Goal: Task Accomplishment & Management: Use online tool/utility

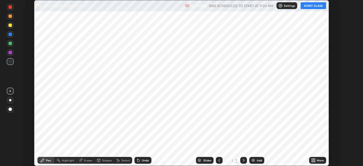
scroll to position [166, 363]
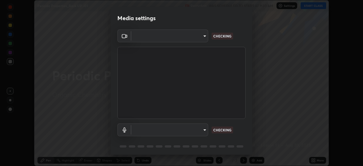
type input "55598c20c3627f74fde2fa62c56176c6afd958eb63f7086a397ce1464aa3371d"
click at [202, 131] on body "Erase all Periodic Properties_Back UP -01 Recording WAS SCHEDULED TO START AT 9…" at bounding box center [181, 83] width 363 height 166
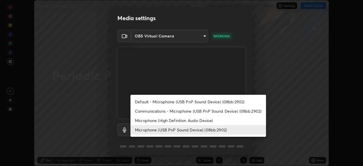
click at [197, 119] on li "Microphone (High Definition Audio Device)" at bounding box center [199, 120] width 136 height 9
type input "861658b58d042fad87b17363ecb42a7984753f583f5ec8986665d1372be9377d"
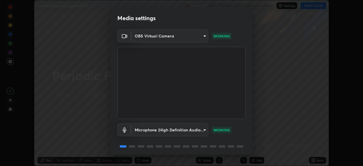
scroll to position [20, 0]
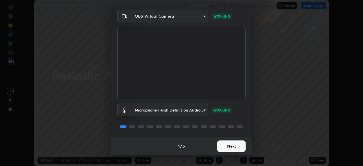
click at [226, 144] on button "Next" at bounding box center [231, 146] width 28 height 11
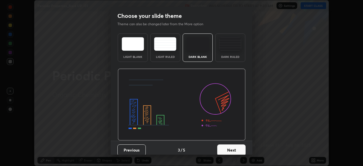
click at [229, 147] on button "Next" at bounding box center [231, 150] width 28 height 11
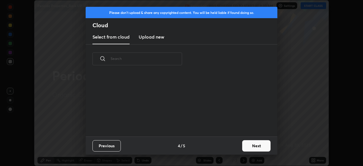
click at [249, 144] on button "Next" at bounding box center [256, 145] width 28 height 11
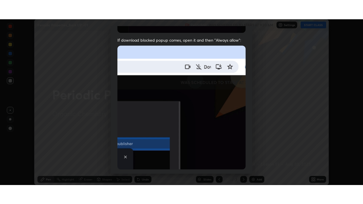
scroll to position [136, 0]
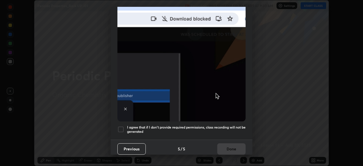
click at [231, 125] on h5 "I agree that if I don't provide required permissions, class recording will not …" at bounding box center [186, 129] width 119 height 9
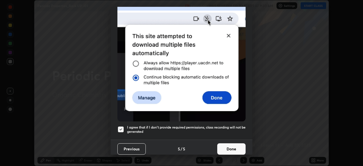
click at [233, 146] on button "Done" at bounding box center [231, 148] width 28 height 11
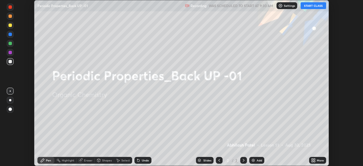
click at [314, 6] on button "START CLASS" at bounding box center [314, 5] width 26 height 7
click at [319, 160] on div "More" at bounding box center [320, 160] width 7 height 3
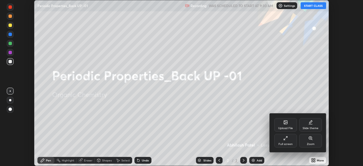
click at [292, 143] on div "Full screen" at bounding box center [286, 144] width 14 height 3
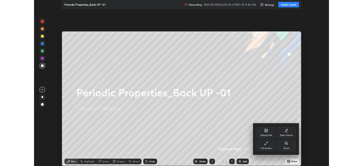
scroll to position [204, 363]
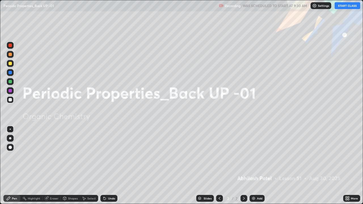
click at [260, 166] on div "Add" at bounding box center [259, 198] width 5 height 3
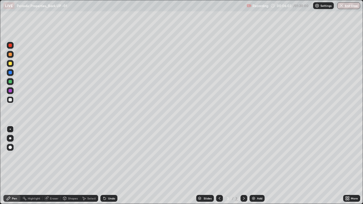
click at [14, 166] on div "Pen" at bounding box center [14, 198] width 5 height 3
click at [7, 140] on div at bounding box center [10, 138] width 7 height 7
click at [109, 166] on div "Undo" at bounding box center [109, 198] width 17 height 7
click at [111, 166] on div "Undo" at bounding box center [109, 198] width 17 height 7
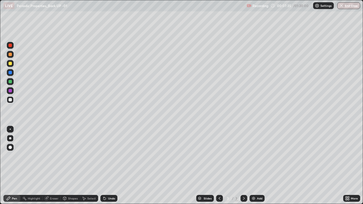
click at [104, 166] on icon at bounding box center [104, 197] width 1 height 1
click at [111, 166] on div "Undo" at bounding box center [109, 198] width 17 height 7
click at [112, 166] on div "Undo" at bounding box center [111, 198] width 7 height 3
click at [51, 166] on div "Eraser" at bounding box center [54, 198] width 9 height 3
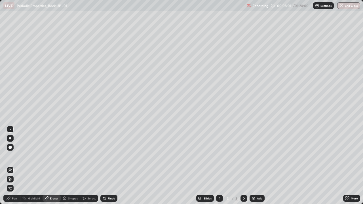
click at [10, 166] on span "Erase all" at bounding box center [10, 188] width 6 height 3
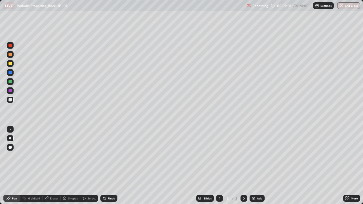
click at [110, 166] on div "Undo" at bounding box center [111, 198] width 7 height 3
click at [109, 166] on div "Undo" at bounding box center [111, 198] width 7 height 3
click at [11, 64] on div at bounding box center [10, 63] width 3 height 3
click at [10, 91] on div at bounding box center [10, 90] width 3 height 3
click at [9, 82] on div at bounding box center [10, 81] width 3 height 3
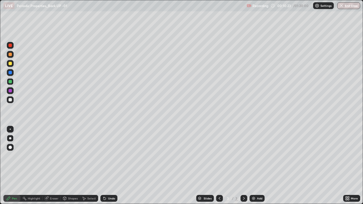
scroll to position [28227, 28030]
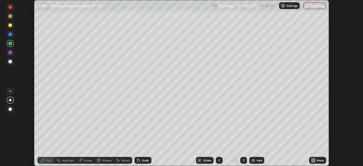
click at [143, 162] on div "Undo" at bounding box center [143, 160] width 17 height 7
click at [142, 161] on div "Undo" at bounding box center [145, 160] width 7 height 3
click at [314, 160] on icon at bounding box center [313, 160] width 5 height 5
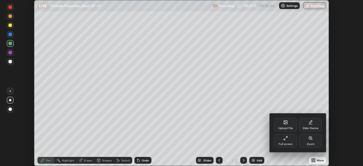
click at [286, 143] on div "Full screen" at bounding box center [286, 144] width 14 height 3
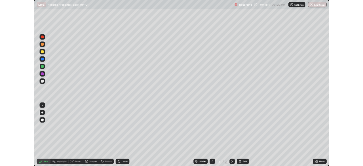
scroll to position [204, 363]
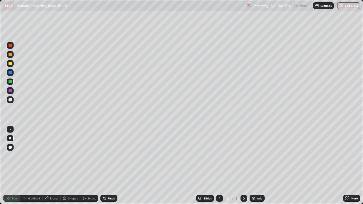
click at [12, 64] on div at bounding box center [10, 63] width 3 height 3
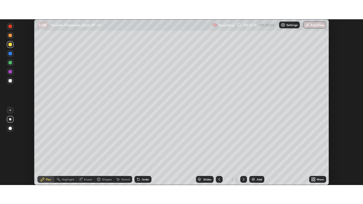
scroll to position [28227, 28030]
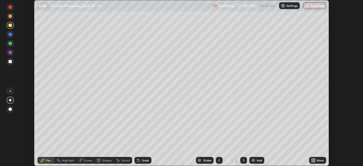
click at [313, 161] on icon at bounding box center [312, 161] width 1 height 1
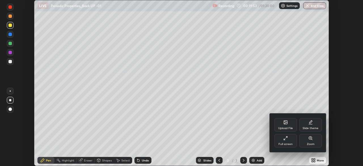
click at [290, 142] on div "Full screen" at bounding box center [286, 141] width 23 height 14
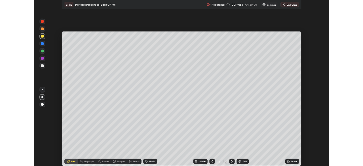
scroll to position [204, 363]
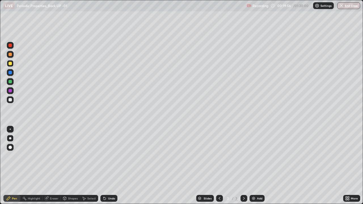
click at [253, 166] on img at bounding box center [254, 198] width 5 height 5
click at [70, 166] on div "Shapes" at bounding box center [73, 198] width 10 height 3
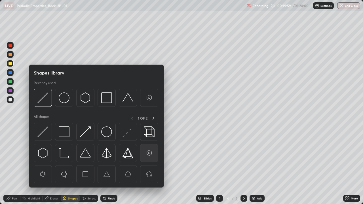
click at [151, 156] on img at bounding box center [149, 153] width 11 height 11
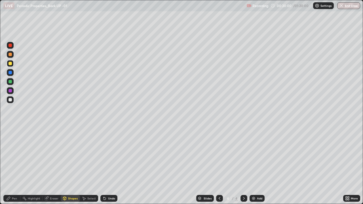
click at [5, 166] on div "Pen" at bounding box center [11, 198] width 17 height 7
click at [106, 166] on icon at bounding box center [105, 198] width 5 height 5
click at [108, 166] on div "Undo" at bounding box center [111, 198] width 7 height 3
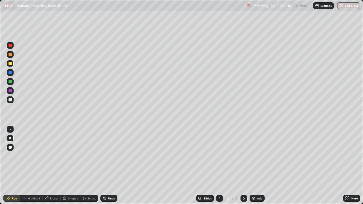
click at [110, 166] on div "Undo" at bounding box center [111, 198] width 7 height 3
click at [110, 166] on div "Undo" at bounding box center [109, 198] width 17 height 7
click at [108, 166] on div "Undo" at bounding box center [111, 198] width 7 height 3
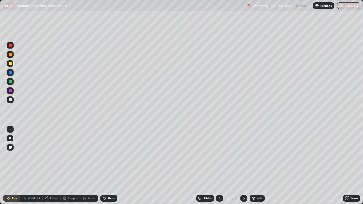
click at [109, 166] on div "Undo" at bounding box center [111, 198] width 7 height 3
click at [73, 166] on div "Shapes" at bounding box center [73, 198] width 10 height 3
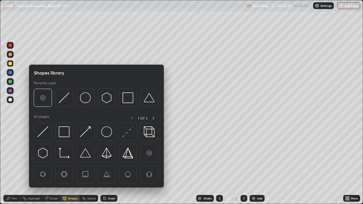
click at [91, 166] on div "Select" at bounding box center [91, 198] width 9 height 3
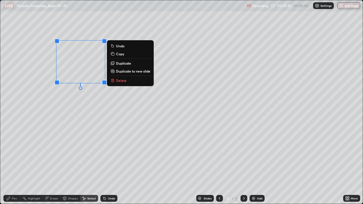
click at [122, 102] on div "0 ° Undo Copy Duplicate Duplicate to new slide Delete" at bounding box center [181, 102] width 363 height 204
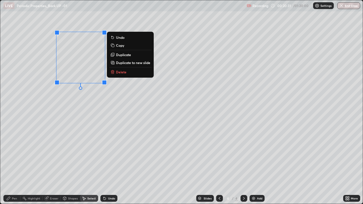
click at [133, 56] on button "Duplicate" at bounding box center [130, 54] width 42 height 7
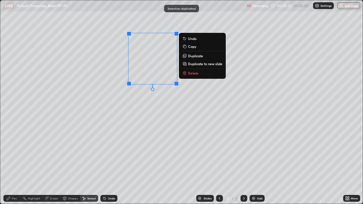
click at [202, 56] on p "Duplicate" at bounding box center [195, 56] width 15 height 5
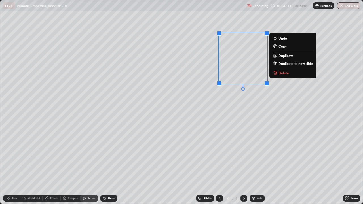
click at [224, 101] on div "0 ° Undo Copy Duplicate Duplicate to new slide Delete" at bounding box center [181, 102] width 363 height 204
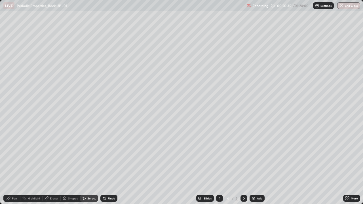
click at [54, 166] on div "Eraser" at bounding box center [54, 198] width 9 height 3
click at [12, 166] on div "Pen" at bounding box center [14, 198] width 5 height 3
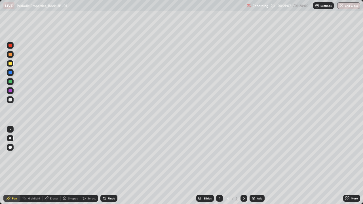
click at [8, 55] on div at bounding box center [10, 54] width 7 height 7
click at [52, 166] on div "Eraser" at bounding box center [54, 198] width 9 height 3
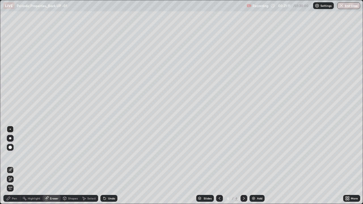
click at [12, 166] on div "Pen" at bounding box center [14, 198] width 5 height 3
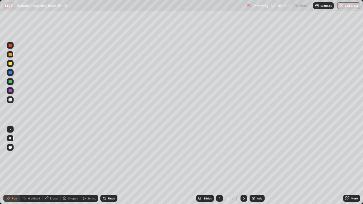
click at [9, 44] on div at bounding box center [10, 45] width 3 height 3
click at [10, 54] on div at bounding box center [10, 54] width 3 height 3
click at [108, 166] on div "Undo" at bounding box center [111, 198] width 7 height 3
click at [72, 166] on div "Shapes" at bounding box center [73, 198] width 10 height 3
click at [116, 166] on div "Undo" at bounding box center [109, 198] width 17 height 7
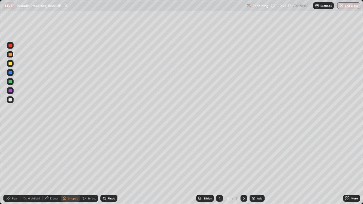
click at [13, 166] on div "Pen" at bounding box center [11, 198] width 17 height 7
click at [256, 166] on div "Add" at bounding box center [257, 198] width 15 height 7
click at [110, 166] on div "Undo" at bounding box center [109, 198] width 17 height 7
click at [111, 166] on div "Undo" at bounding box center [111, 198] width 7 height 3
click at [112, 166] on div "Undo" at bounding box center [111, 198] width 7 height 3
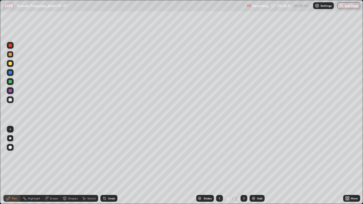
click at [91, 166] on div "Select" at bounding box center [91, 198] width 9 height 3
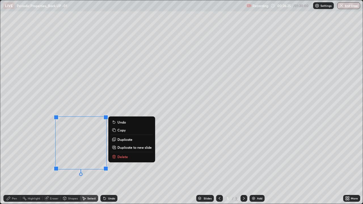
click at [93, 103] on div "0 ° Undo Copy Duplicate Duplicate to new slide Delete" at bounding box center [181, 102] width 363 height 204
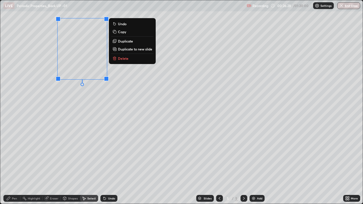
click at [99, 102] on div "0 ° Undo Copy Duplicate Duplicate to new slide Delete" at bounding box center [181, 102] width 363 height 204
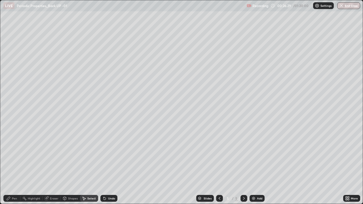
click at [14, 166] on div "Pen" at bounding box center [14, 198] width 5 height 3
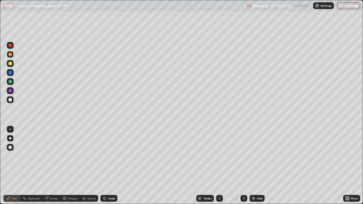
click at [55, 166] on div "Eraser" at bounding box center [54, 198] width 9 height 3
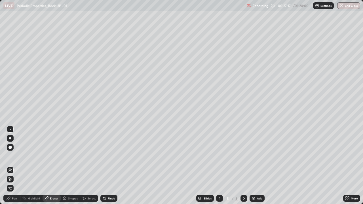
click at [15, 166] on div "Pen" at bounding box center [14, 198] width 5 height 3
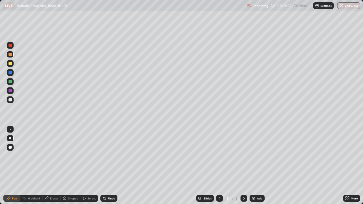
click at [110, 166] on div "Undo" at bounding box center [111, 198] width 7 height 3
click at [109, 166] on div "Undo" at bounding box center [111, 198] width 7 height 3
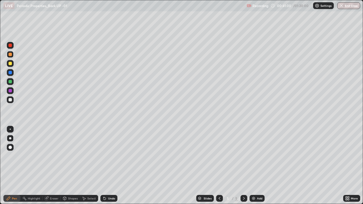
click at [112, 166] on div "Undo" at bounding box center [109, 198] width 17 height 7
click at [110, 166] on div "Undo" at bounding box center [111, 198] width 7 height 3
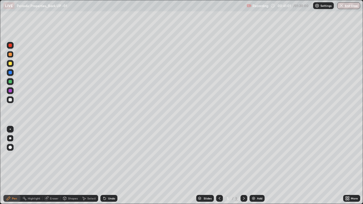
click at [109, 166] on div "Undo" at bounding box center [109, 198] width 17 height 7
click at [104, 166] on icon at bounding box center [105, 199] width 2 height 2
click at [107, 166] on div "Undo" at bounding box center [109, 198] width 17 height 7
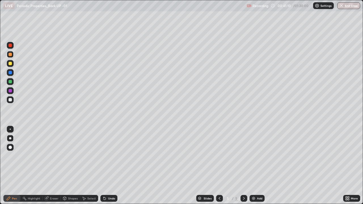
click at [53, 166] on div "Eraser" at bounding box center [54, 198] width 9 height 3
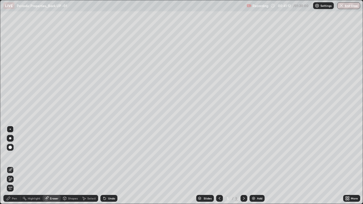
click at [15, 166] on div "Pen" at bounding box center [11, 198] width 17 height 7
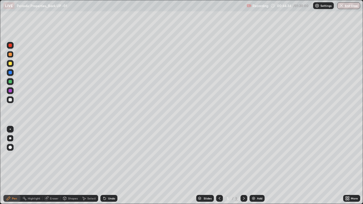
click at [50, 166] on div "Eraser" at bounding box center [54, 198] width 9 height 3
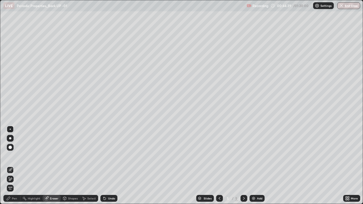
click at [14, 166] on div "Pen" at bounding box center [14, 198] width 5 height 3
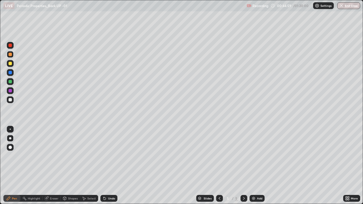
click at [259, 166] on div "Add" at bounding box center [259, 198] width 5 height 3
click at [260, 166] on div "Add" at bounding box center [259, 198] width 5 height 3
click at [219, 166] on icon at bounding box center [219, 198] width 5 height 5
click at [255, 166] on img at bounding box center [254, 198] width 5 height 5
click at [108, 166] on div "Undo" at bounding box center [109, 198] width 17 height 7
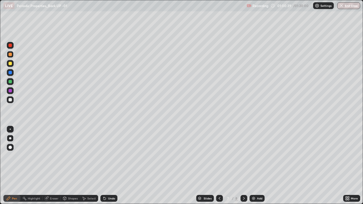
click at [49, 166] on div "Eraser" at bounding box center [52, 198] width 18 height 7
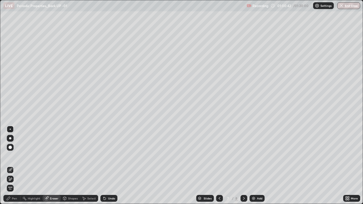
click at [14, 166] on div "Pen" at bounding box center [14, 198] width 5 height 3
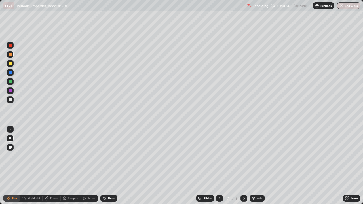
click at [11, 85] on div at bounding box center [10, 81] width 7 height 7
click at [109, 166] on div "Undo" at bounding box center [111, 198] width 7 height 3
click at [113, 166] on div "Undo" at bounding box center [111, 198] width 7 height 3
click at [110, 166] on div "Undo" at bounding box center [111, 198] width 7 height 3
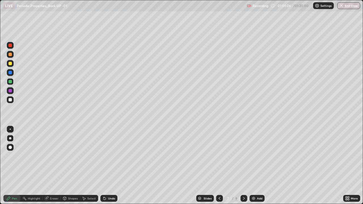
click at [110, 166] on div "Undo" at bounding box center [111, 198] width 7 height 3
click at [53, 166] on div "Eraser" at bounding box center [52, 198] width 18 height 7
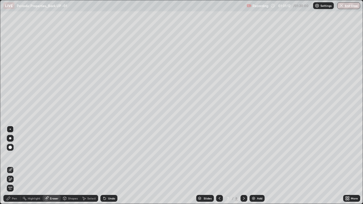
click at [16, 166] on div "Pen" at bounding box center [14, 198] width 5 height 3
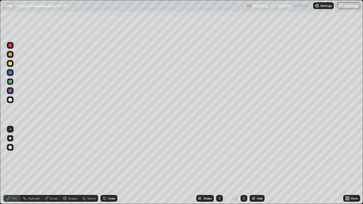
click at [106, 166] on div "Undo" at bounding box center [109, 198] width 17 height 7
click at [104, 166] on icon at bounding box center [104, 197] width 1 height 1
click at [106, 166] on icon at bounding box center [105, 198] width 5 height 5
click at [111, 166] on div "Undo" at bounding box center [111, 198] width 7 height 3
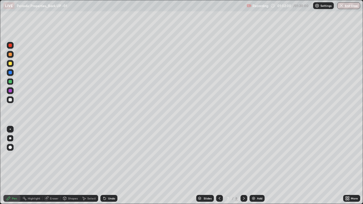
click at [110, 166] on div "Undo" at bounding box center [111, 198] width 7 height 3
click at [108, 166] on div "Undo" at bounding box center [111, 198] width 7 height 3
click at [107, 166] on div "Undo" at bounding box center [109, 198] width 17 height 7
click at [110, 166] on div "Undo" at bounding box center [111, 198] width 7 height 3
click at [111, 166] on div "Undo" at bounding box center [111, 198] width 7 height 3
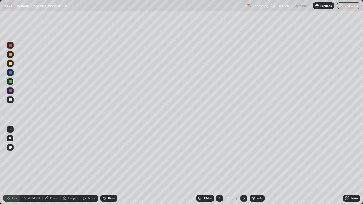
click at [108, 166] on div "Undo" at bounding box center [111, 198] width 7 height 3
click at [106, 166] on div "Undo" at bounding box center [109, 198] width 17 height 7
click at [107, 166] on div "Undo" at bounding box center [109, 198] width 17 height 7
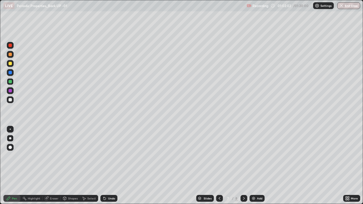
click at [106, 166] on div "Undo" at bounding box center [109, 198] width 17 height 7
click at [104, 166] on icon at bounding box center [104, 197] width 1 height 1
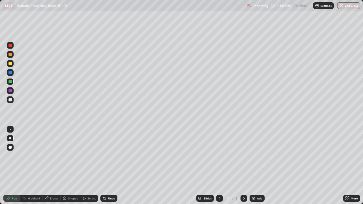
click at [12, 166] on div "Pen" at bounding box center [11, 198] width 17 height 7
click at [108, 166] on div "Undo" at bounding box center [111, 198] width 7 height 3
click at [255, 166] on img at bounding box center [254, 198] width 5 height 5
click at [109, 166] on div "Undo" at bounding box center [111, 198] width 7 height 3
click at [111, 166] on div "Undo" at bounding box center [111, 198] width 7 height 3
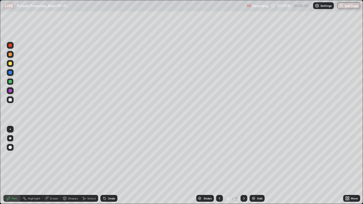
click at [113, 166] on div "Undo" at bounding box center [111, 198] width 7 height 3
click at [109, 166] on div "Undo" at bounding box center [109, 198] width 17 height 7
click at [351, 4] on button "End Class" at bounding box center [349, 5] width 22 height 7
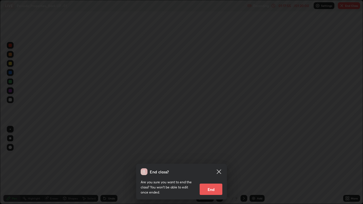
click at [209, 166] on button "End" at bounding box center [211, 189] width 23 height 11
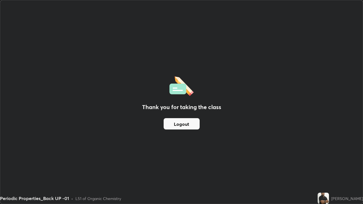
click at [155, 38] on div "Thank you for taking the class Logout" at bounding box center [181, 102] width 363 height 204
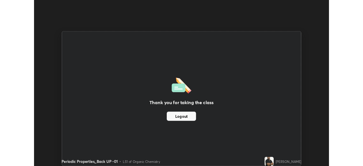
scroll to position [28227, 28030]
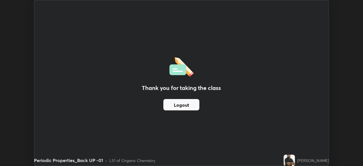
click at [183, 103] on button "Logout" at bounding box center [182, 104] width 36 height 11
click at [180, 105] on button "Logout" at bounding box center [182, 104] width 36 height 11
